Goal: Information Seeking & Learning: Learn about a topic

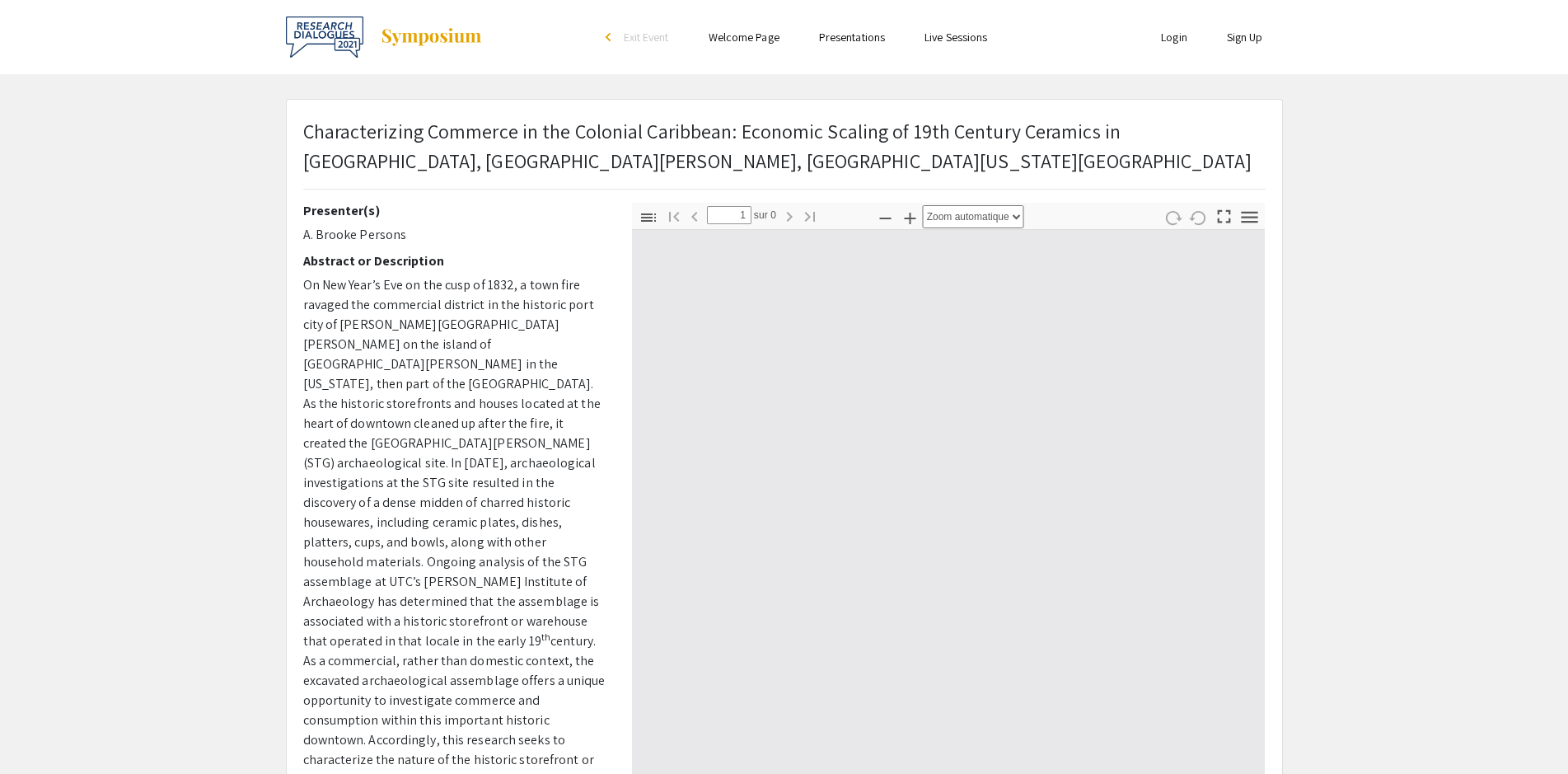
type input "0"
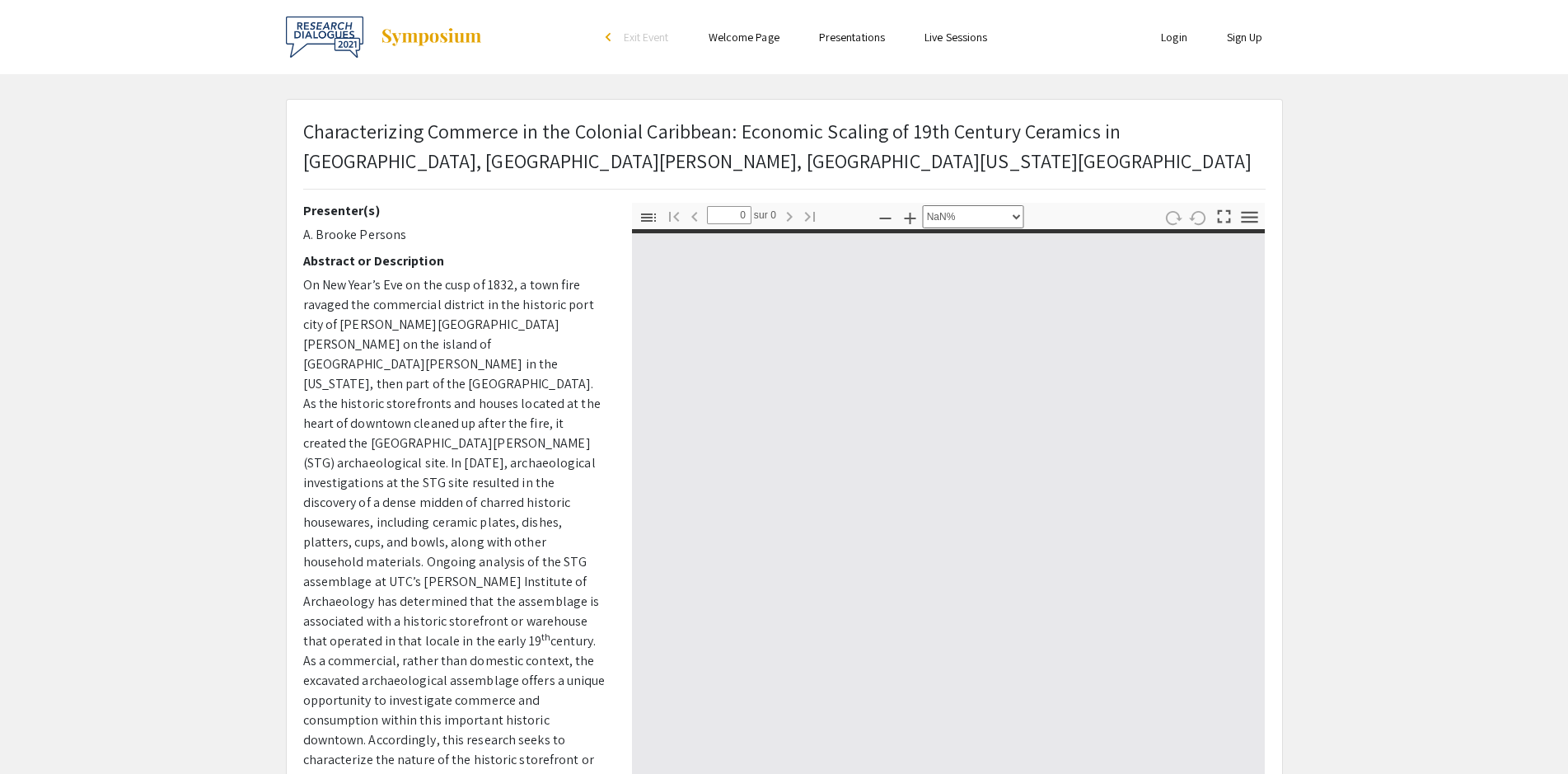
select select "auto"
type input "1"
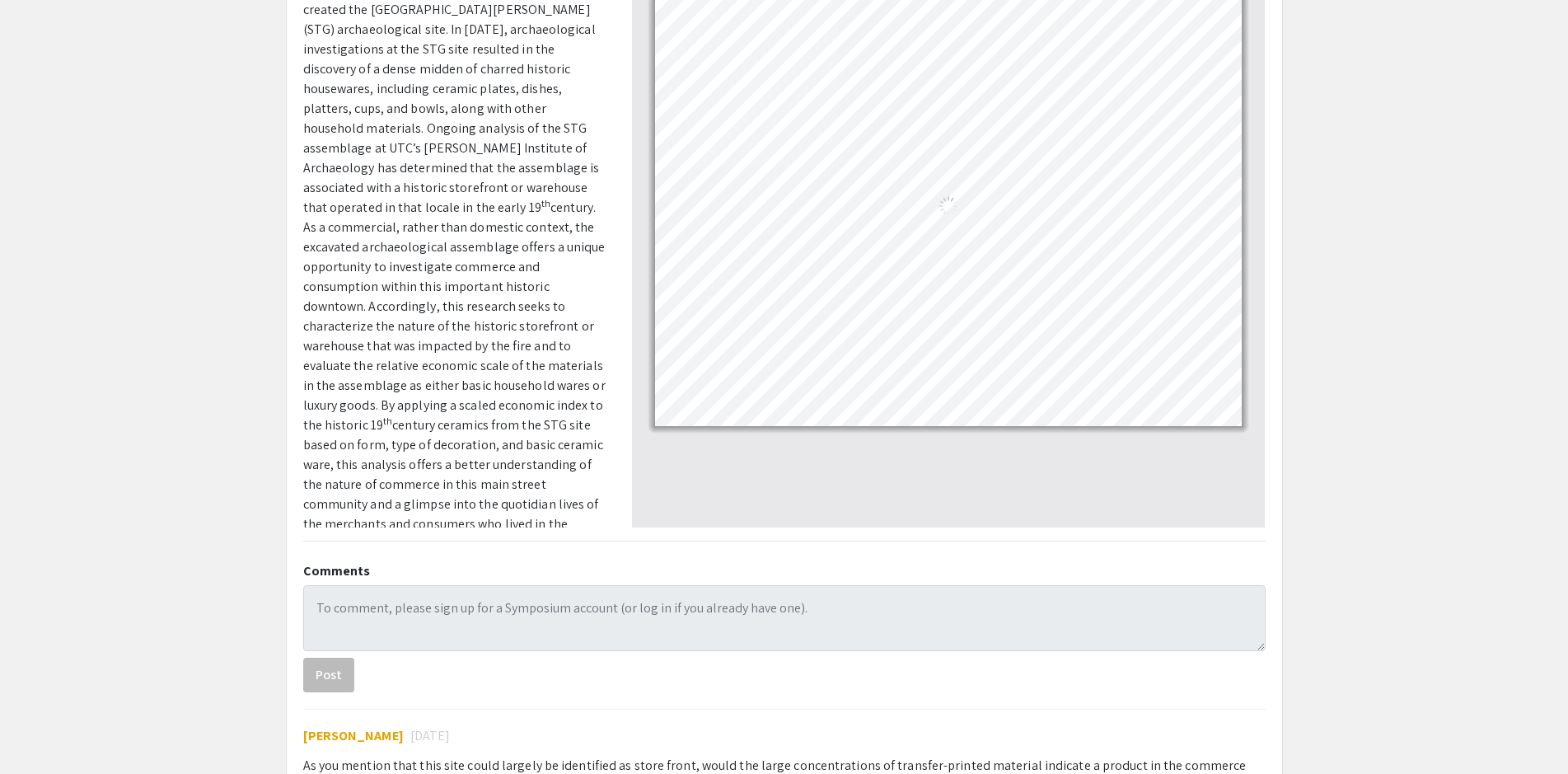
scroll to position [134, 0]
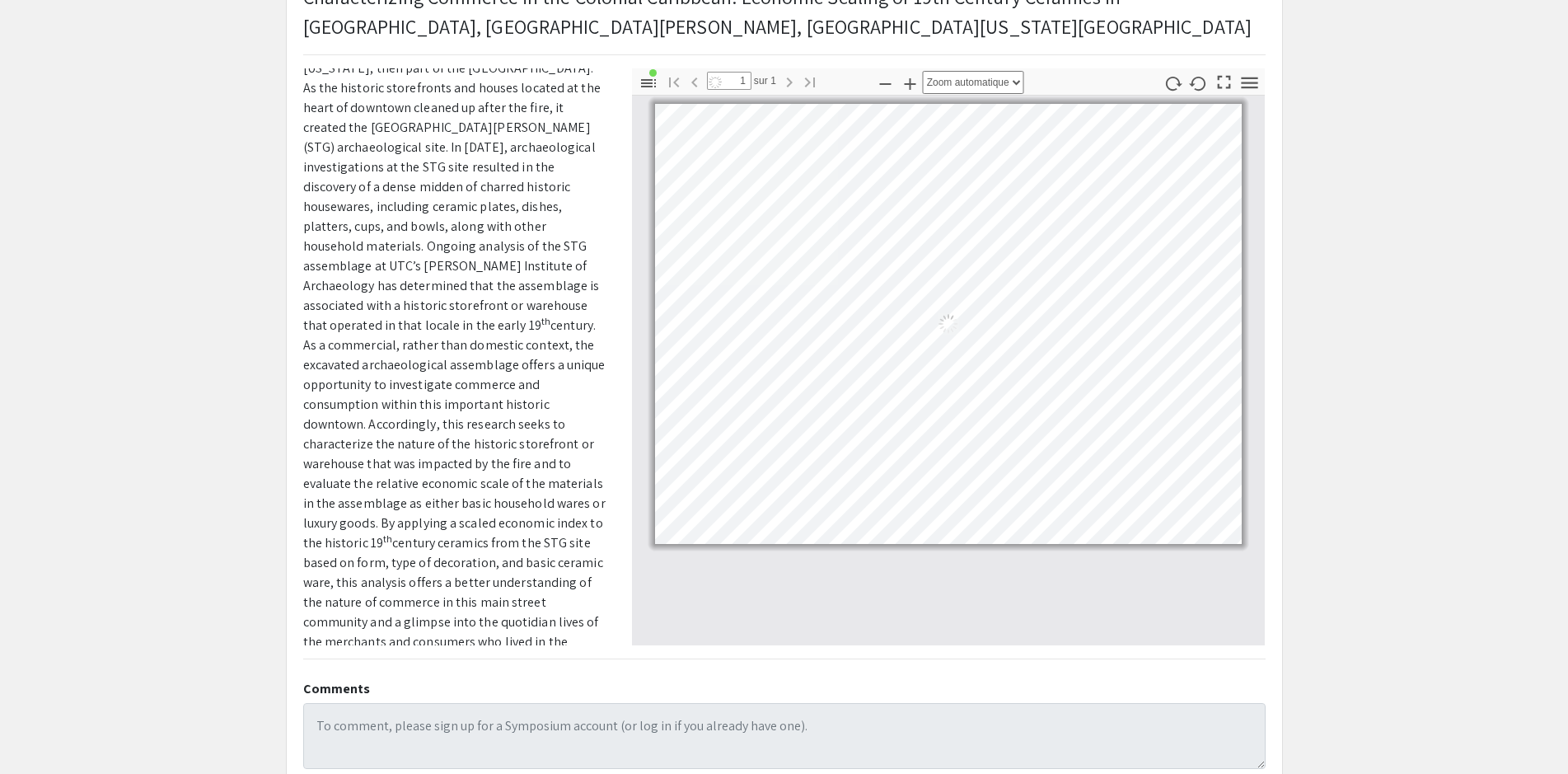
drag, startPoint x: 409, startPoint y: 237, endPoint x: 305, endPoint y: 235, distance: 104.0
click at [306, 235] on p "On New Year’s Eve on the cusp of 1832, a town fire ravaged the commercial distr…" at bounding box center [455, 315] width 304 height 712
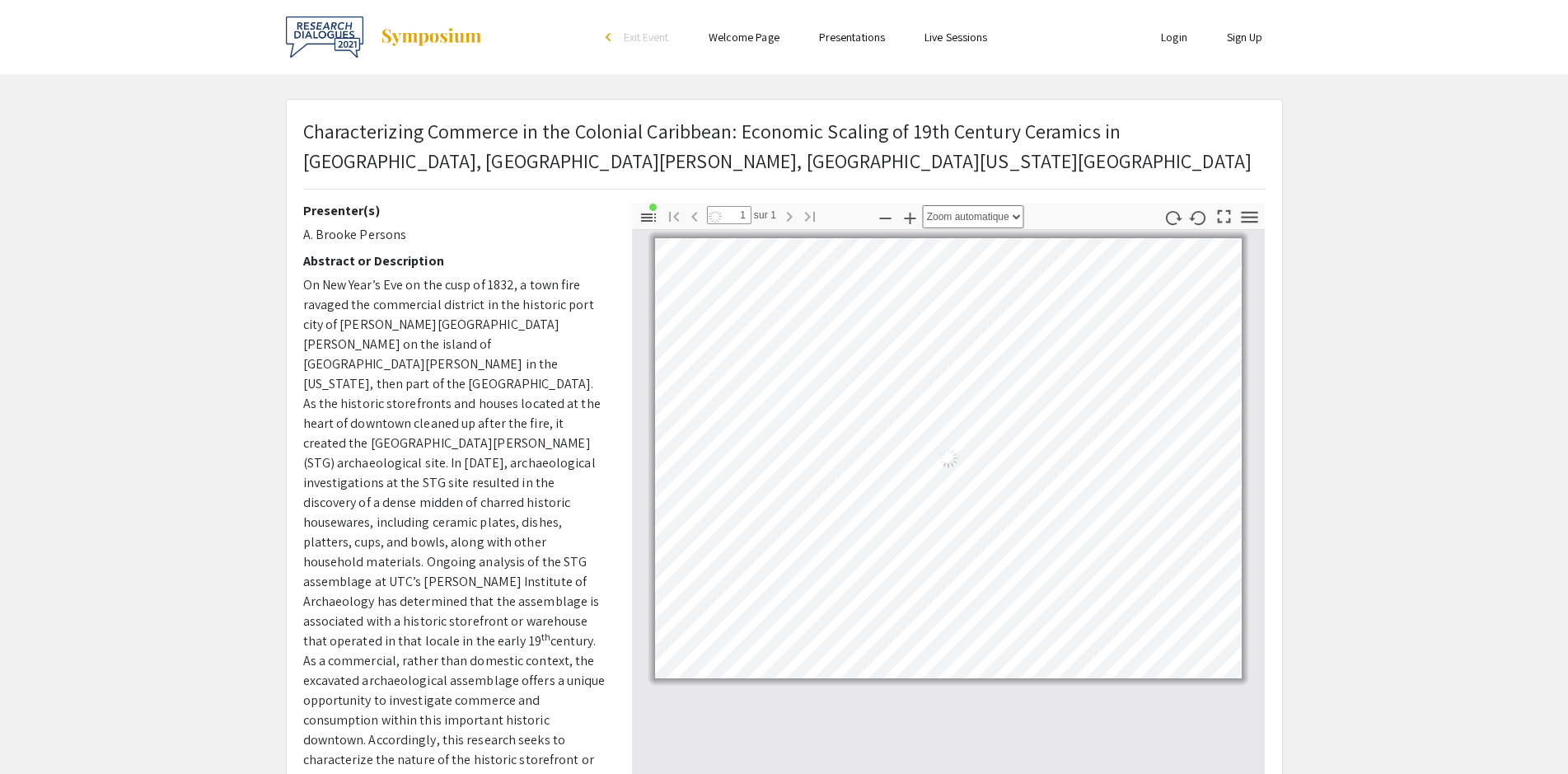
drag, startPoint x: 304, startPoint y: 234, endPoint x: 403, endPoint y: 234, distance: 99.0
click at [379, 223] on div "Presenter(s) A. Brooke Persons Abstract or Description On New Year’s Eve on the…" at bounding box center [455, 491] width 304 height 577
click at [381, 223] on div "Presenter(s) A. Brooke Persons Abstract or Description On New Year’s Eve on the…" at bounding box center [455, 491] width 304 height 577
click at [403, 234] on p "A. Brooke Persons" at bounding box center [455, 235] width 304 height 20
drag, startPoint x: 399, startPoint y: 234, endPoint x: 290, endPoint y: 225, distance: 109.4
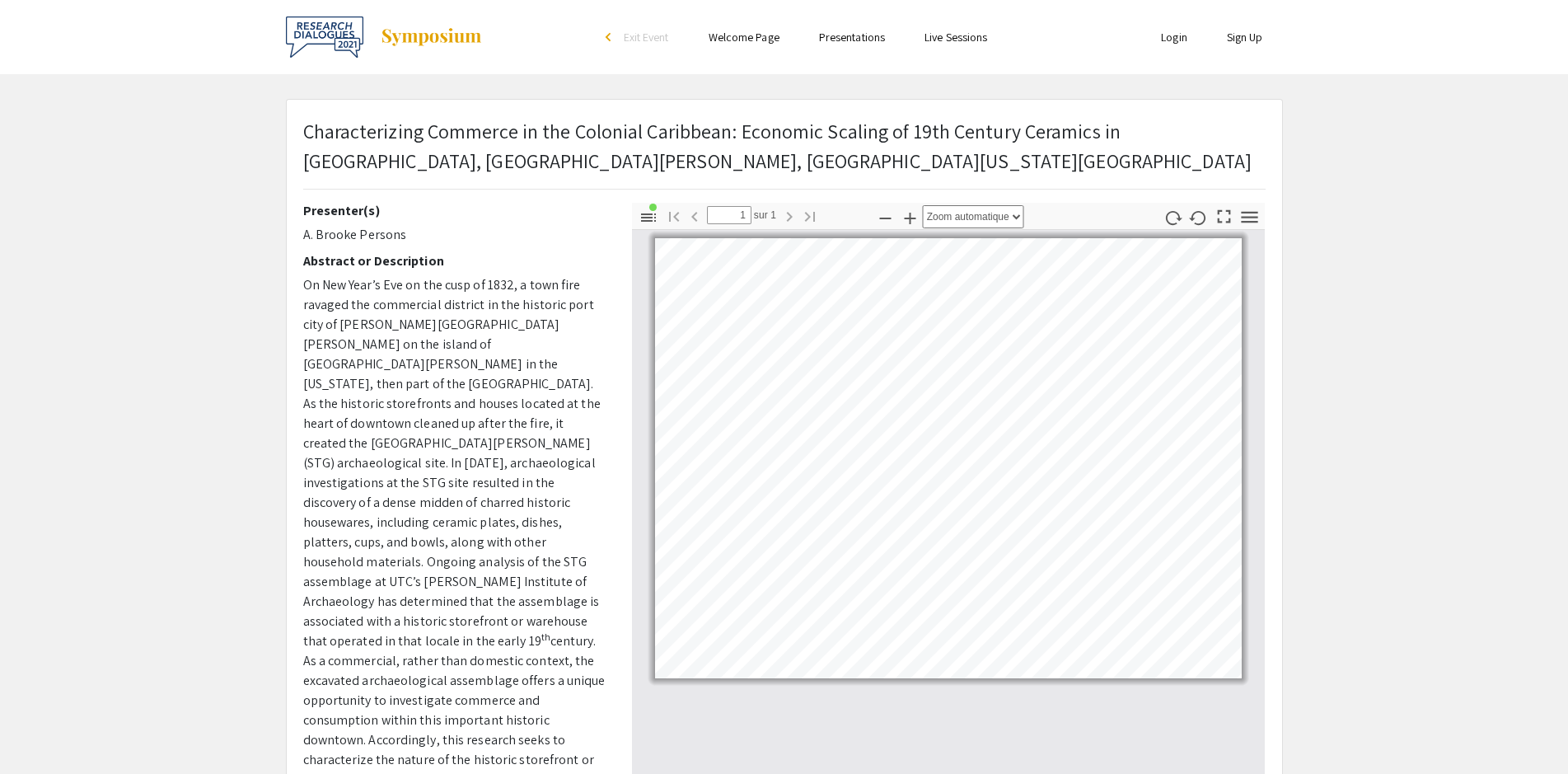
click at [303, 225] on div "Presenter(s) A. Brooke Persons Abstract or Description On New Year’s Eve on the…" at bounding box center [455, 491] width 304 height 577
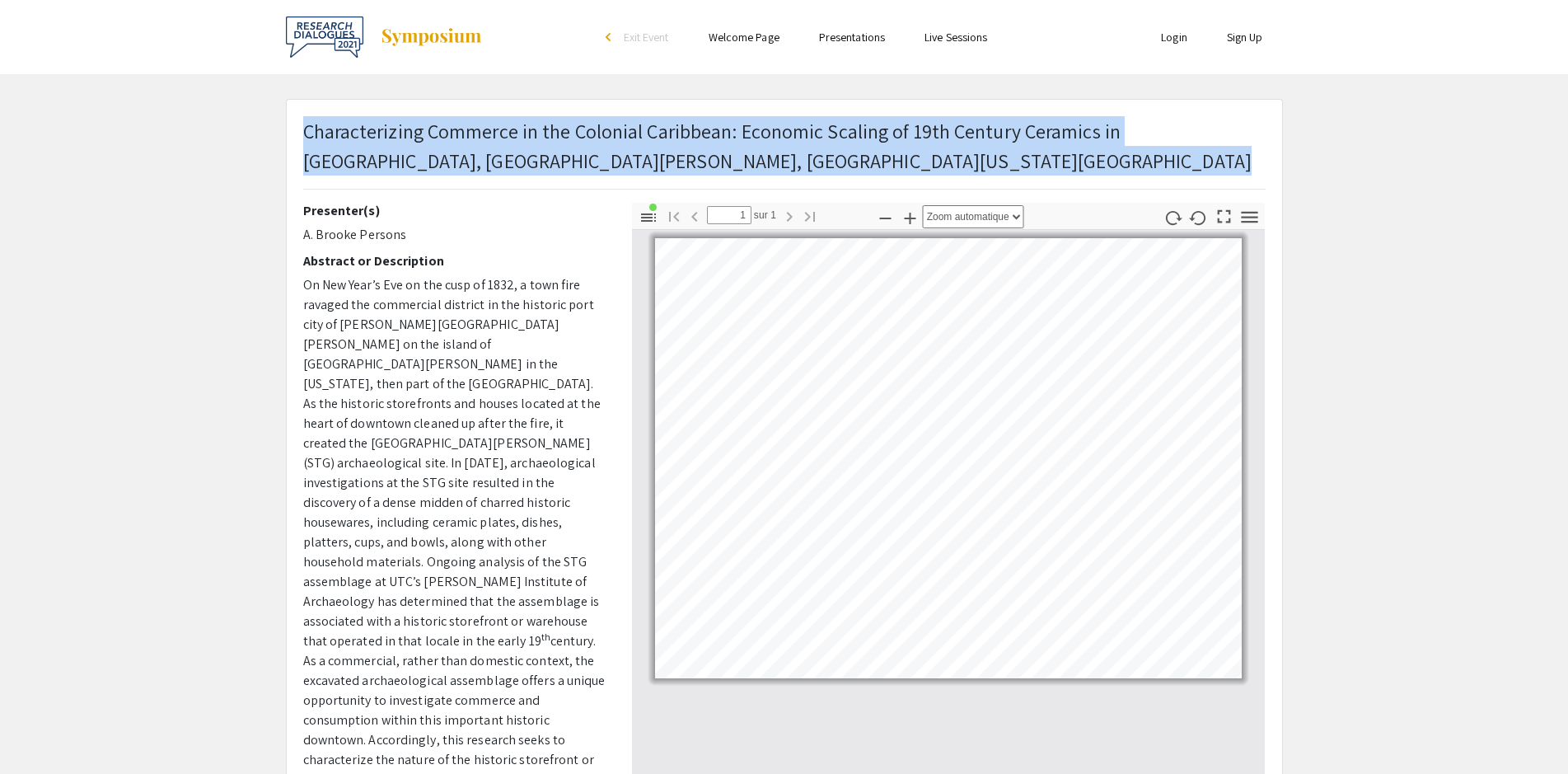
click at [305, 129] on div "Characterizing Commerce in the Colonial Caribbean: Economic Scaling of 19th Cen…" at bounding box center [784, 160] width 987 height 87
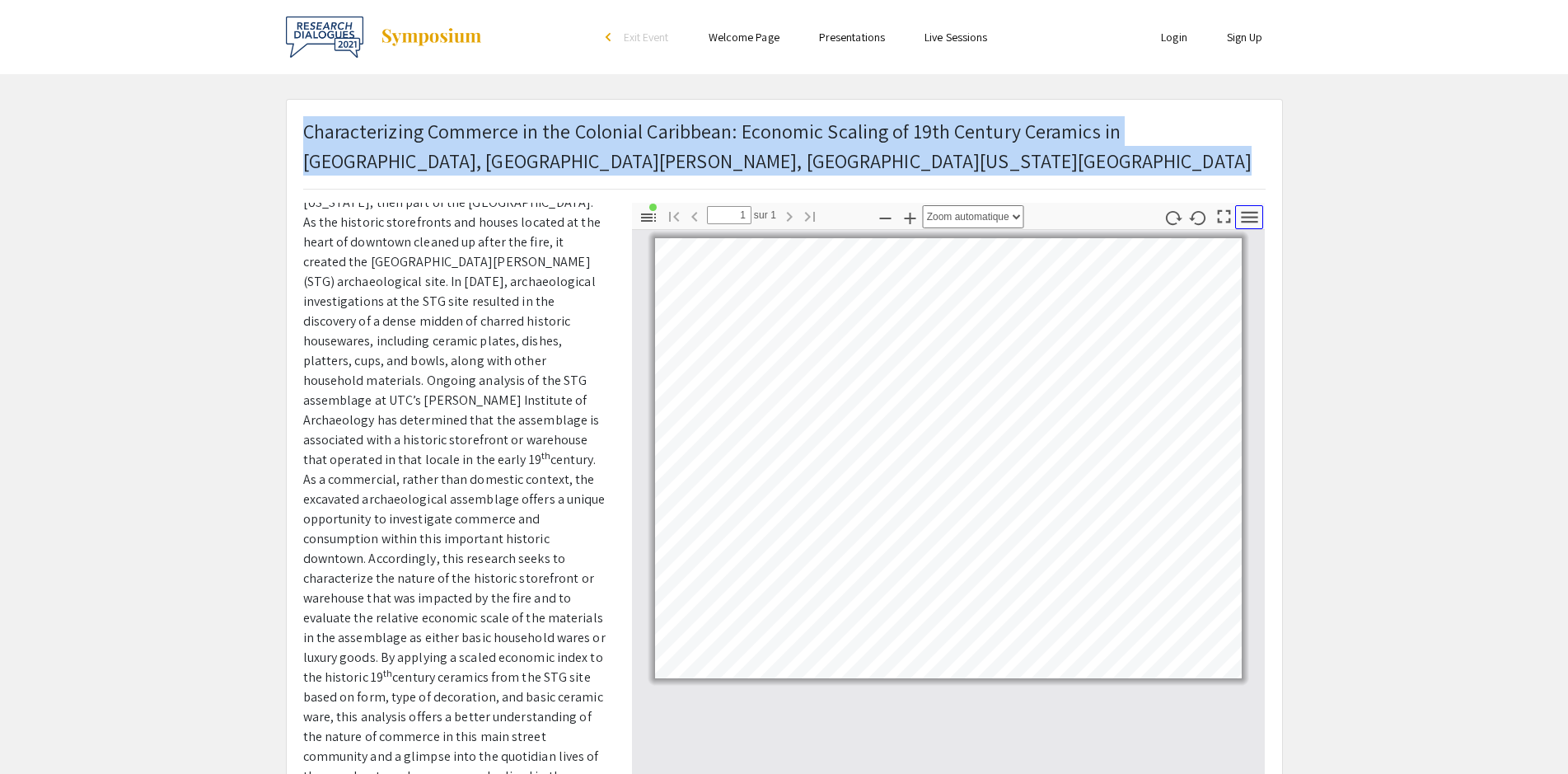
click at [1248, 219] on icon "button" at bounding box center [1249, 216] width 23 height 23
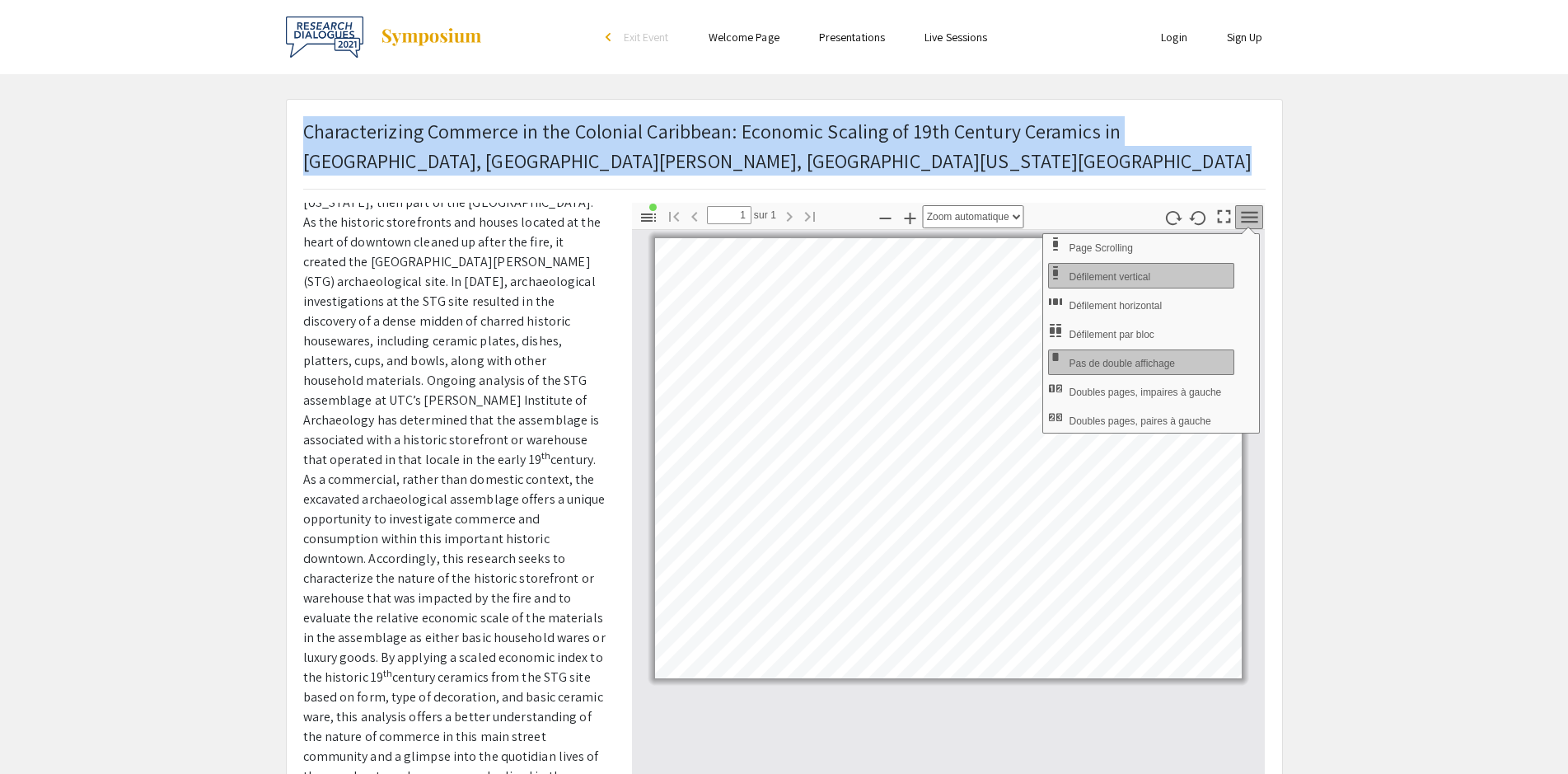
click at [1248, 219] on icon "button" at bounding box center [1249, 216] width 23 height 23
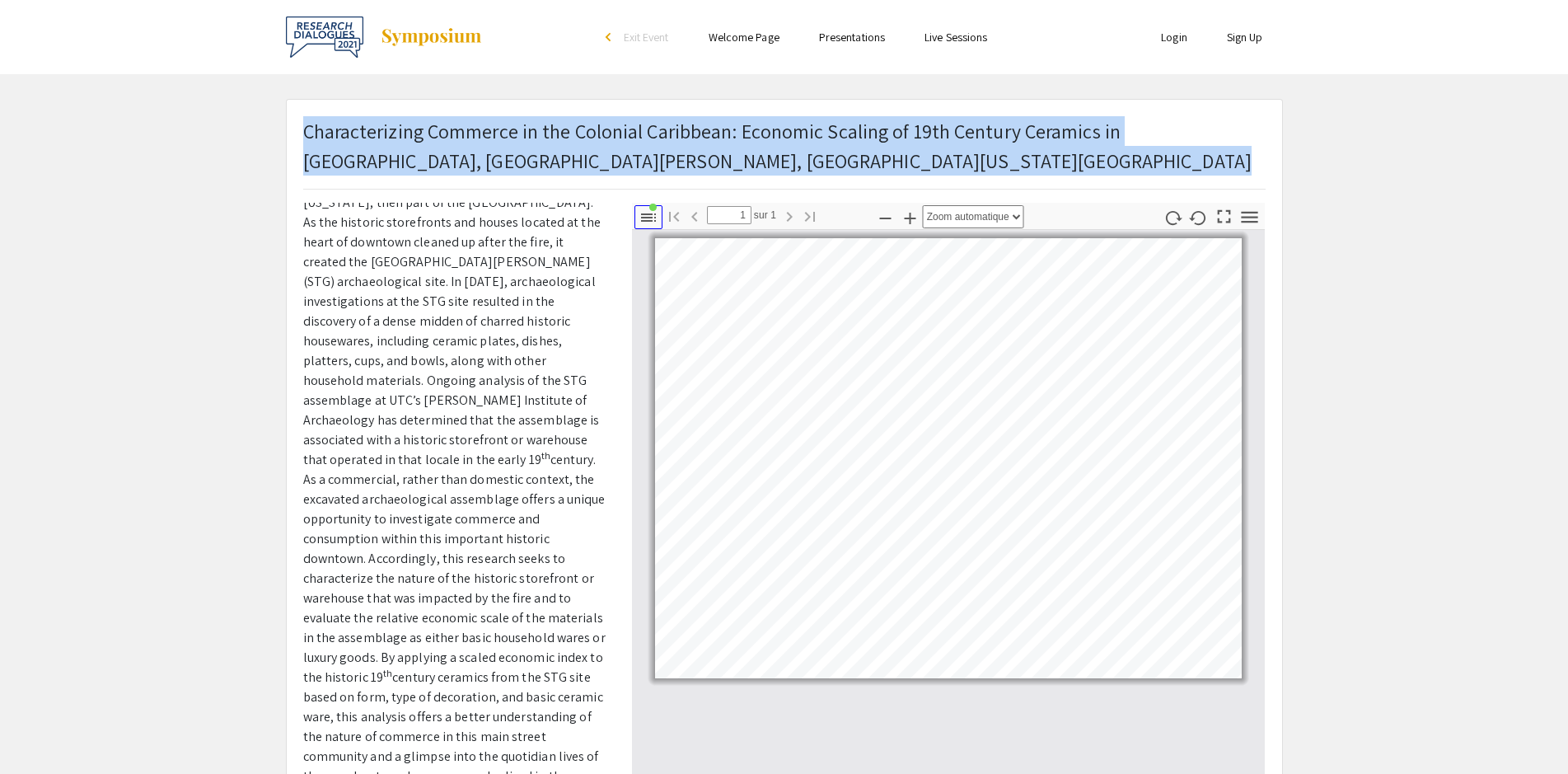
click at [648, 219] on icon "button" at bounding box center [648, 217] width 20 height 20
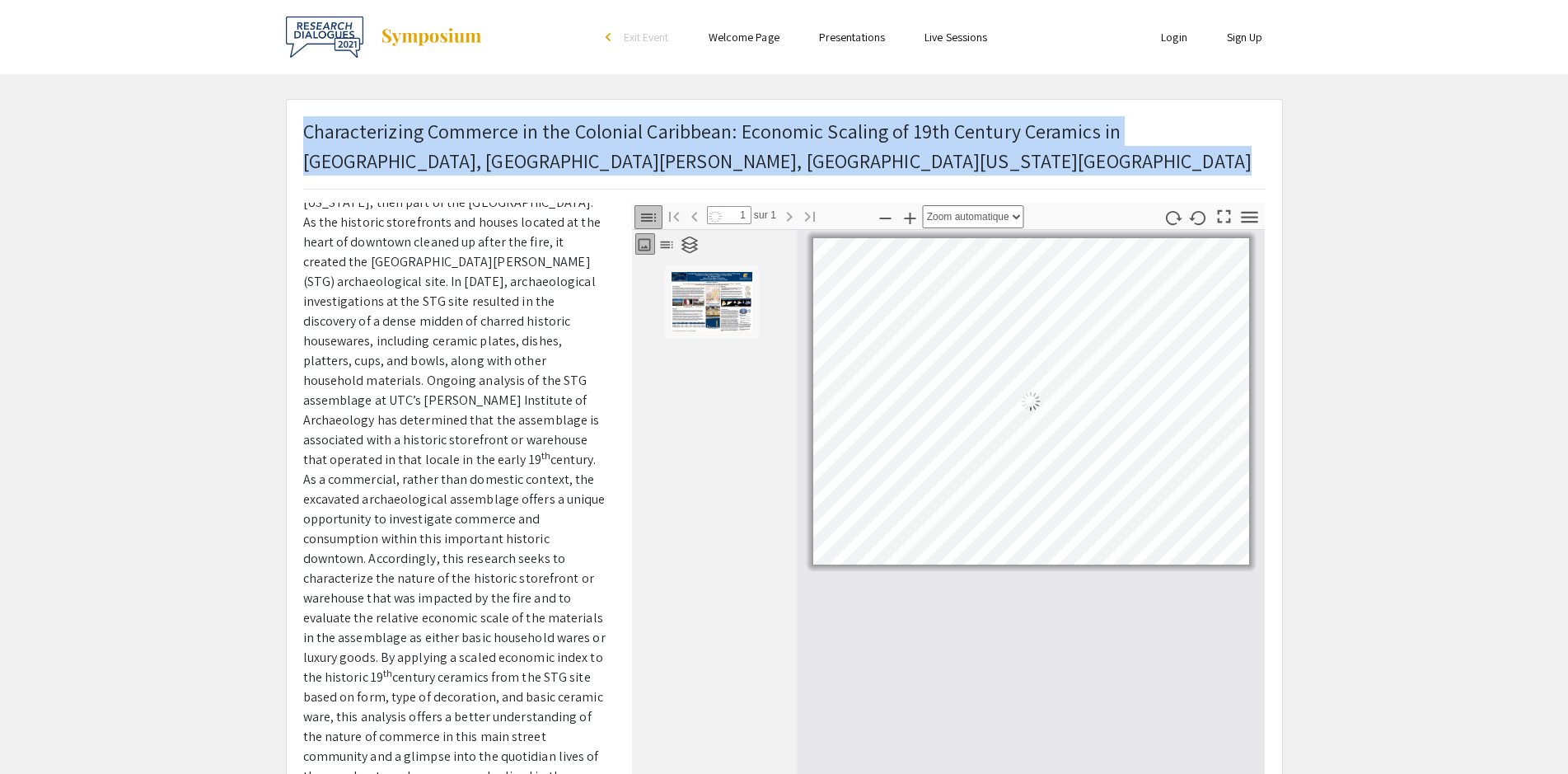
click at [648, 216] on icon "button" at bounding box center [648, 217] width 15 height 8
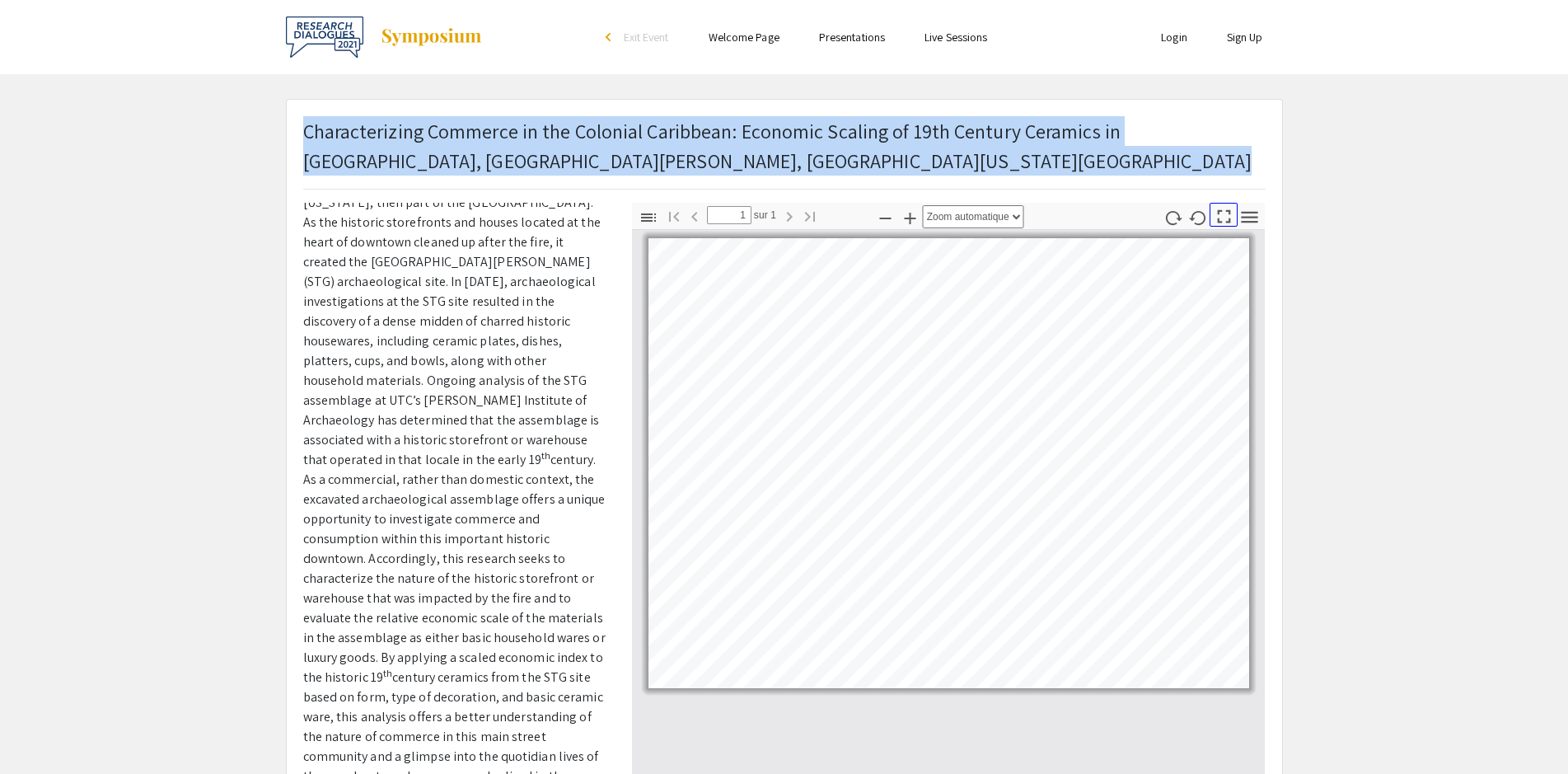
click at [1223, 218] on icon "button" at bounding box center [1223, 216] width 23 height 23
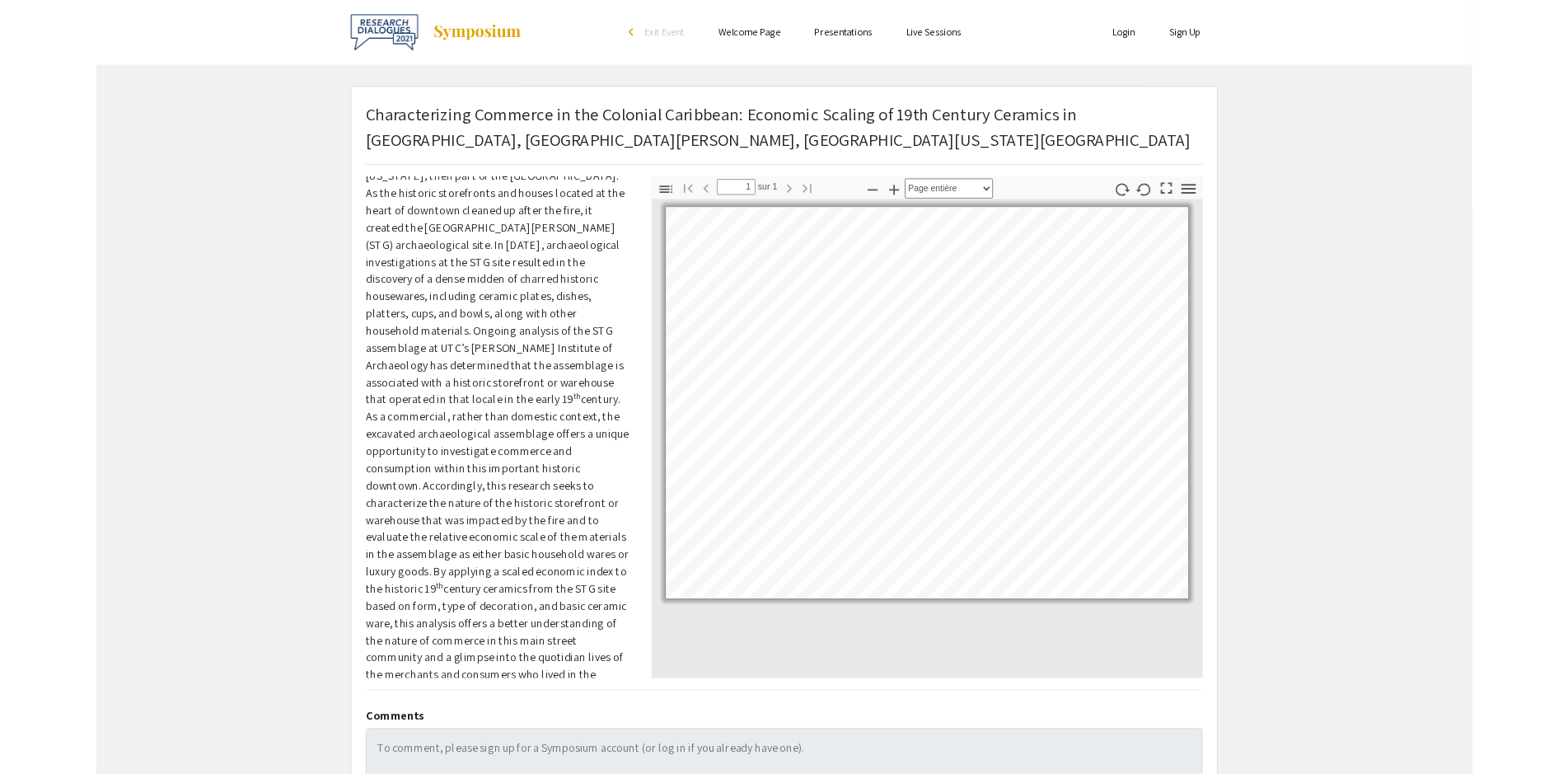
scroll to position [890, 0]
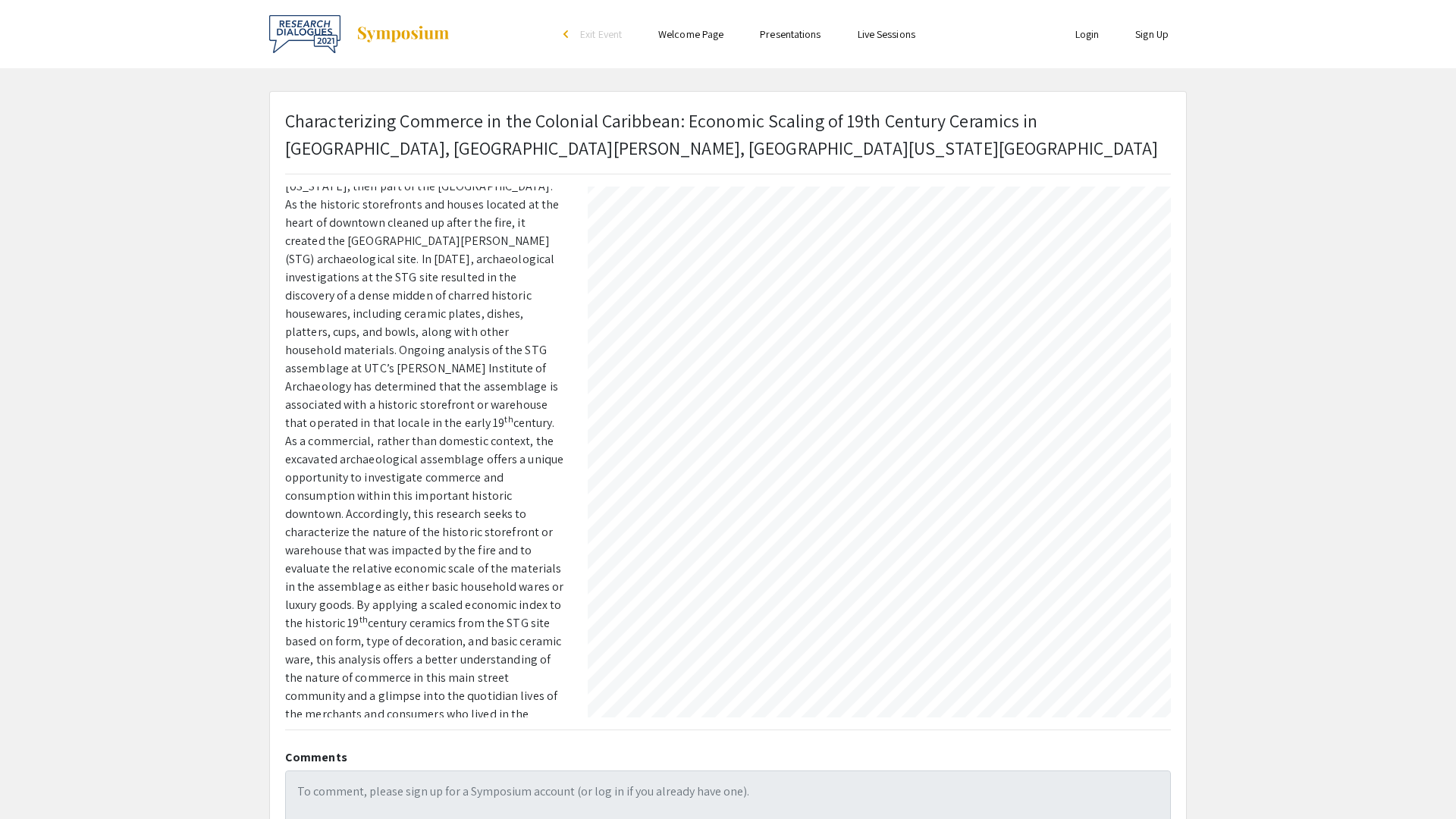
select select "auto"
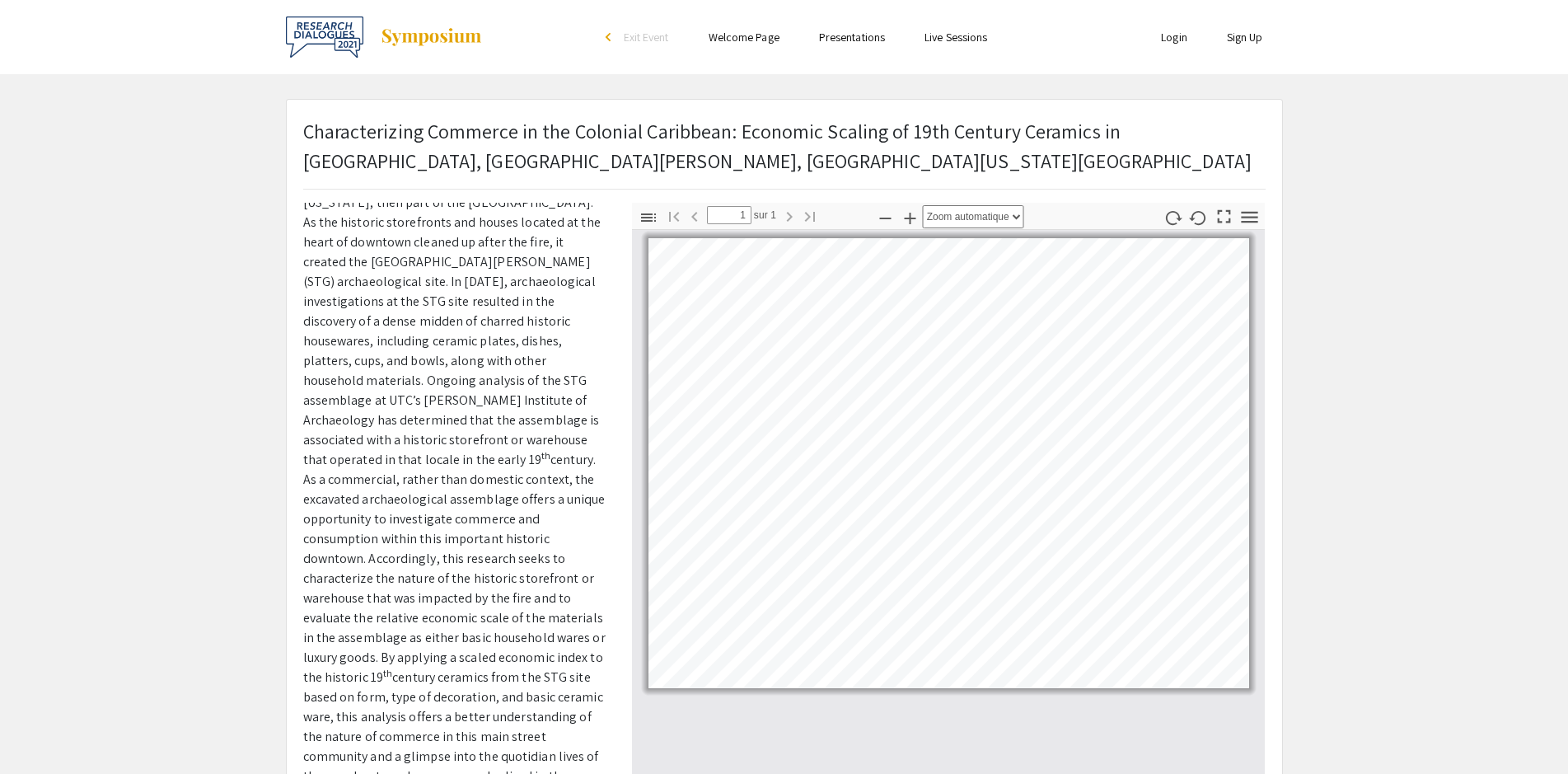
scroll to position [0, 0]
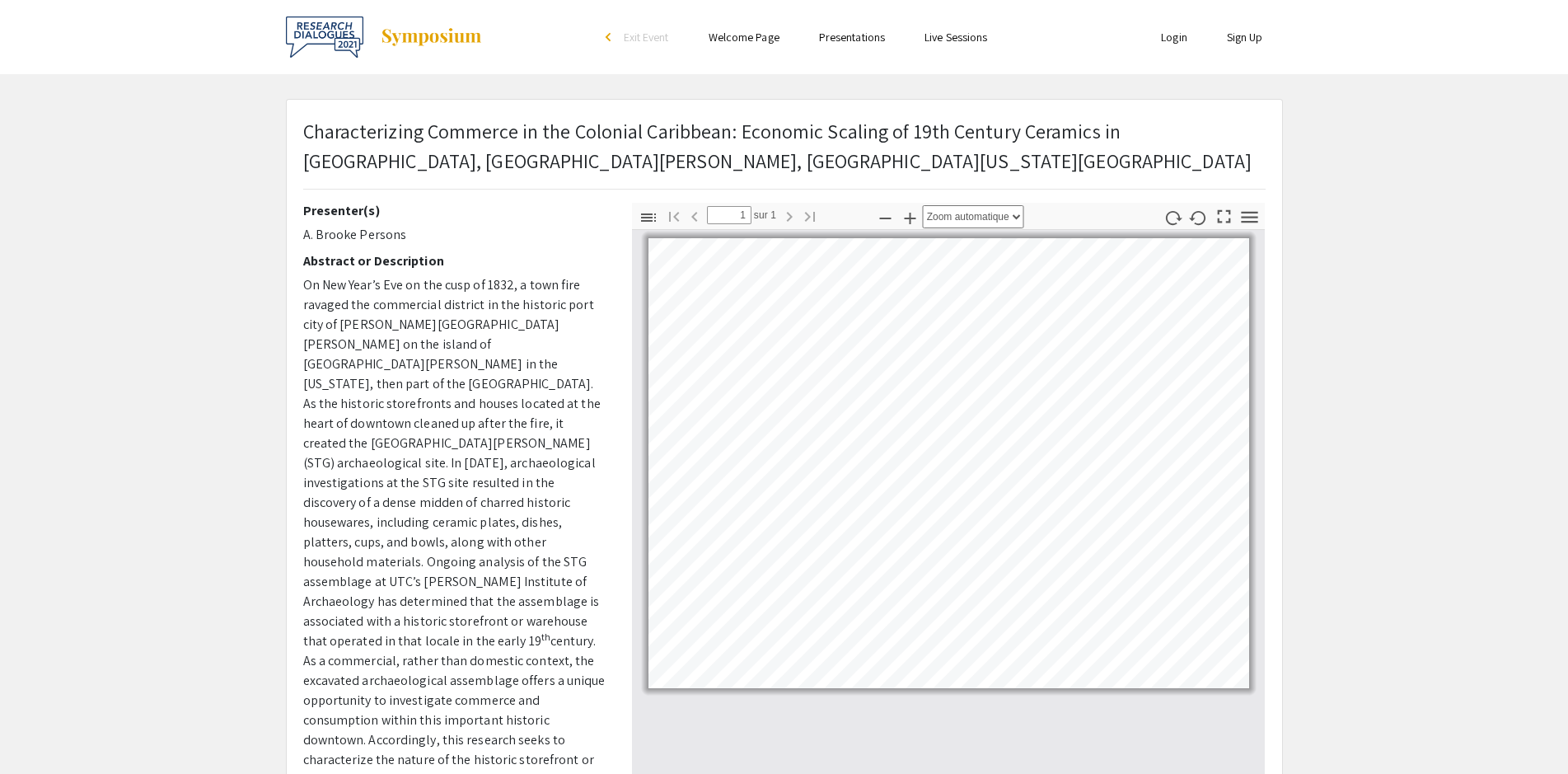
drag, startPoint x: 374, startPoint y: 236, endPoint x: 287, endPoint y: 231, distance: 87.1
click at [303, 231] on div "Presenter(s) A. Brooke Persons Abstract or Description On New Year’s Eve on the…" at bounding box center [455, 491] width 304 height 577
copy p "A. Brooke Persons"
drag, startPoint x: 1118, startPoint y: 129, endPoint x: 1252, endPoint y: 144, distance: 134.8
click at [1252, 144] on p "Characterizing Commerce in the Colonial Caribbean: Economic Scaling of 19th Cen…" at bounding box center [784, 146] width 962 height 59
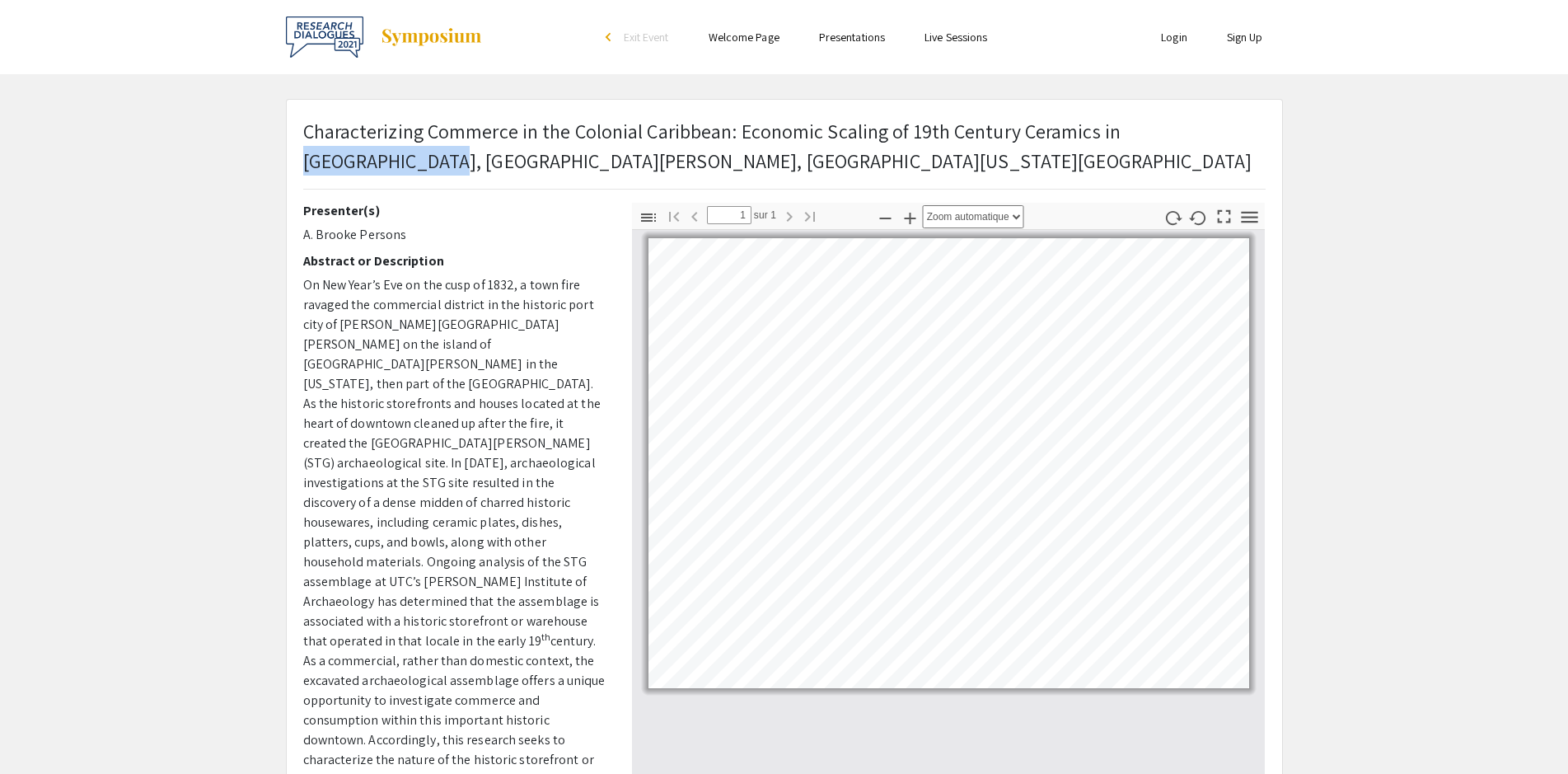
copy p "[PERSON_NAME]"
